Goal: Task Accomplishment & Management: Manage account settings

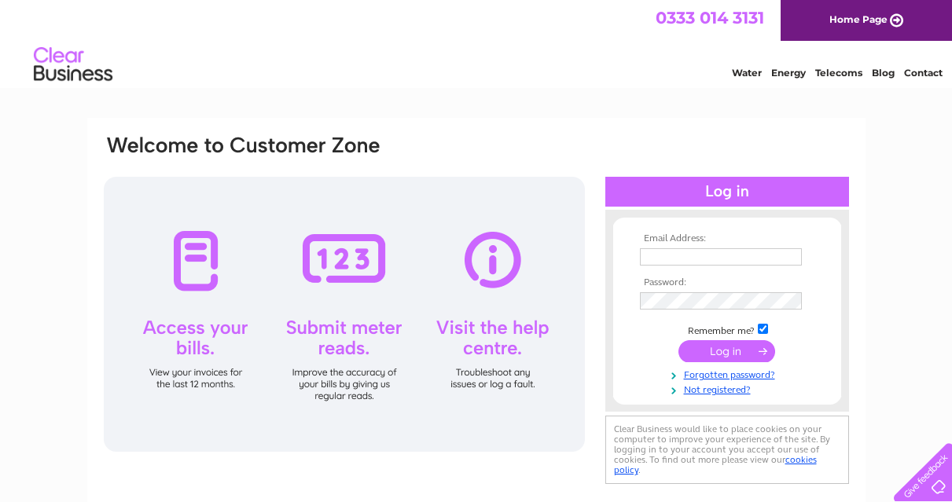
click at [685, 262] on input "text" at bounding box center [721, 256] width 162 height 17
type input "Joannepaul69@hotmail.co.uk"
click at [678, 342] on input "submit" at bounding box center [726, 353] width 97 height 22
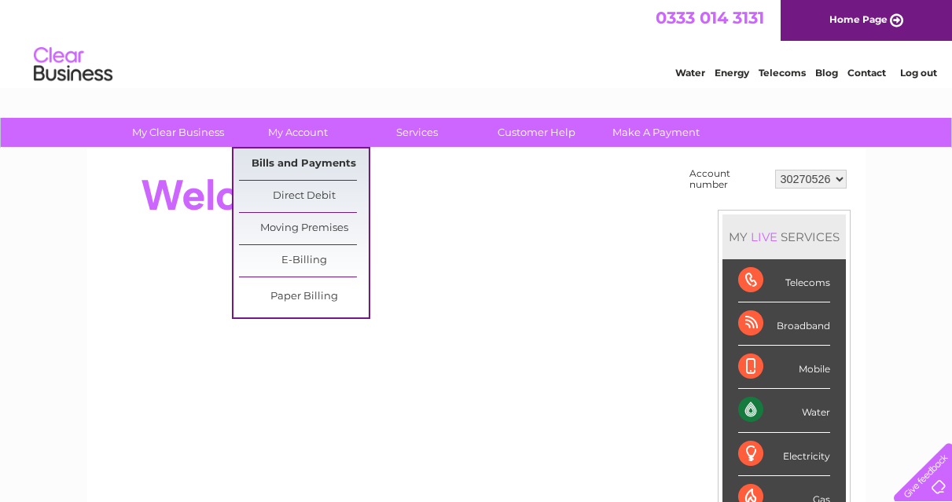
click at [313, 163] on link "Bills and Payments" at bounding box center [304, 164] width 130 height 31
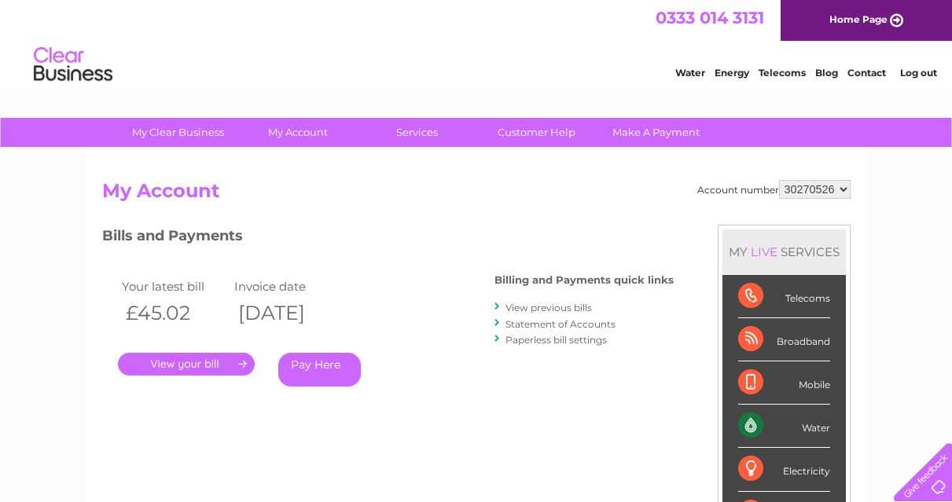
click at [206, 367] on link "." at bounding box center [186, 364] width 137 height 23
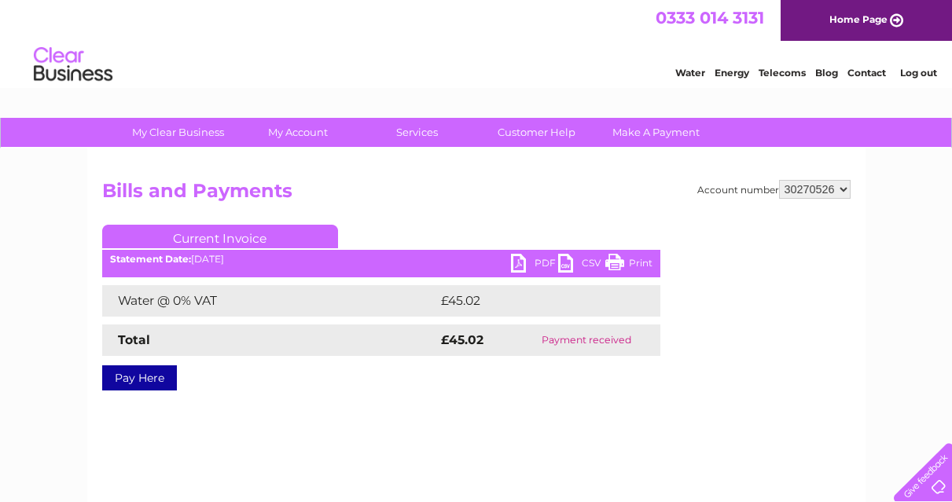
click at [624, 264] on link "Print" at bounding box center [628, 265] width 47 height 23
click at [913, 75] on link "Log out" at bounding box center [918, 73] width 37 height 12
